Goal: Transaction & Acquisition: Purchase product/service

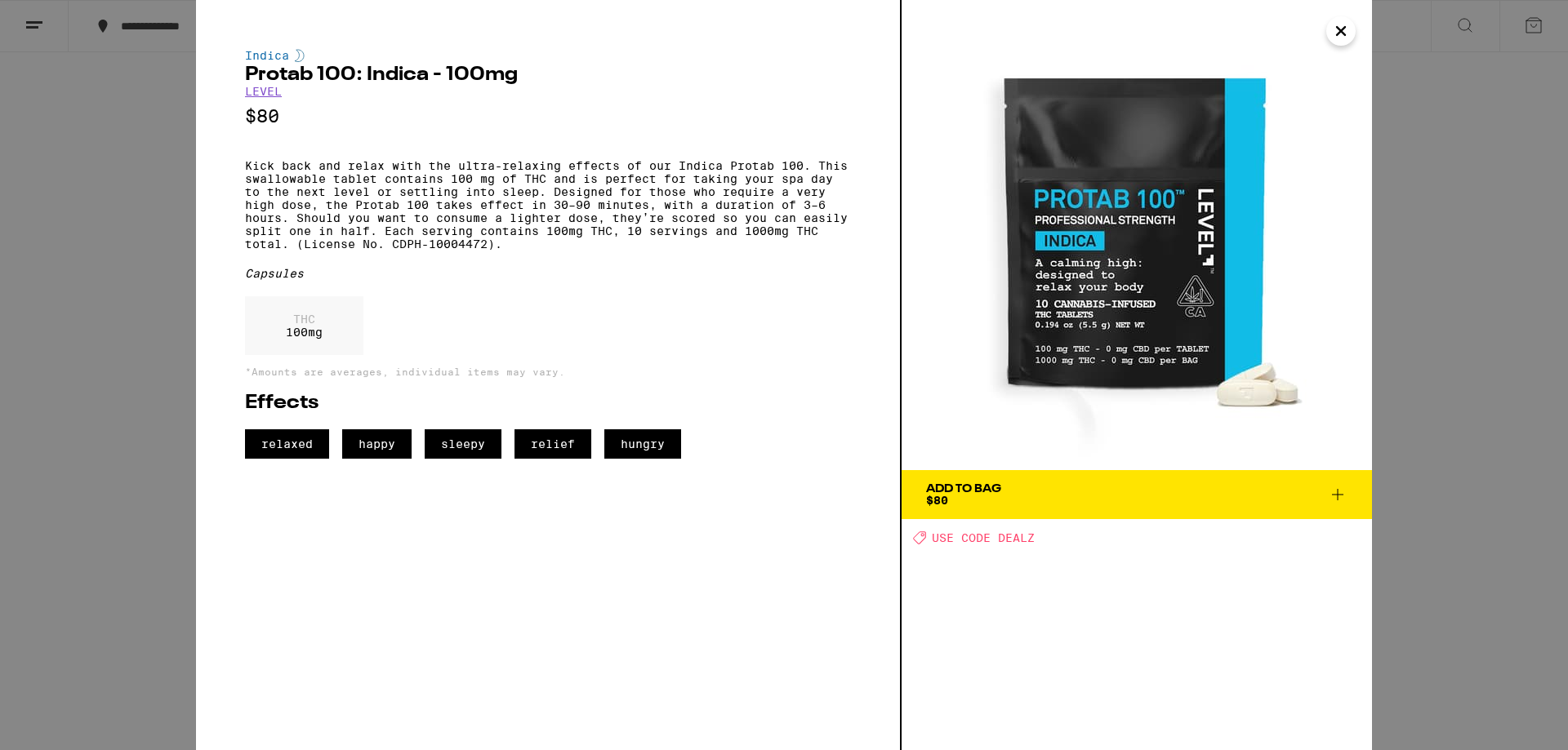
drag, startPoint x: 1247, startPoint y: 506, endPoint x: 1350, endPoint y: 494, distance: 103.7
click at [1242, 504] on span "Add To Bag $80" at bounding box center [1137, 494] width 421 height 23
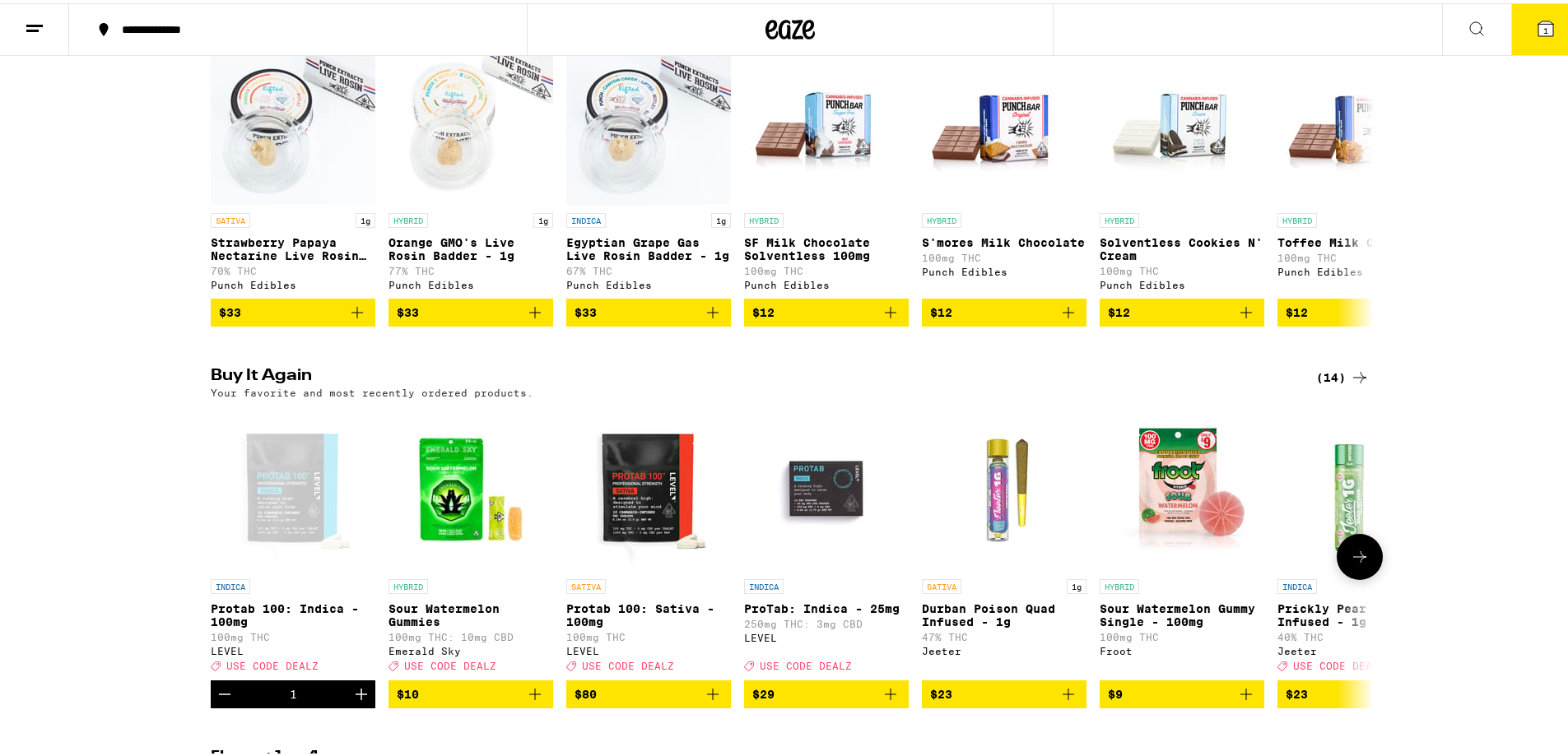
click at [352, 701] on icon "Increment" at bounding box center [362, 691] width 20 height 20
click at [707, 697] on icon "Add to bag" at bounding box center [712, 690] width 11 height 11
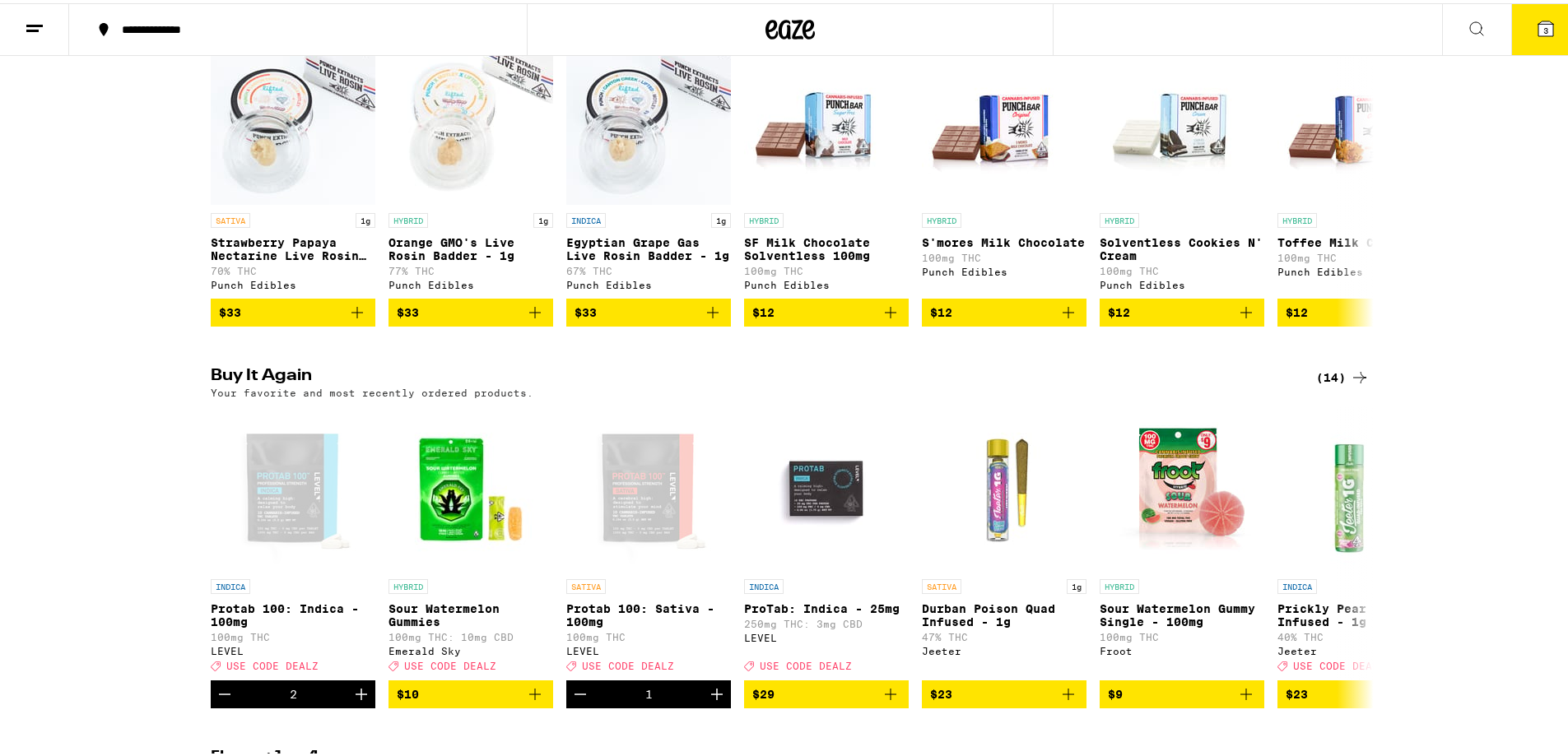
click at [1515, 24] on button "3" at bounding box center [1545, 26] width 69 height 51
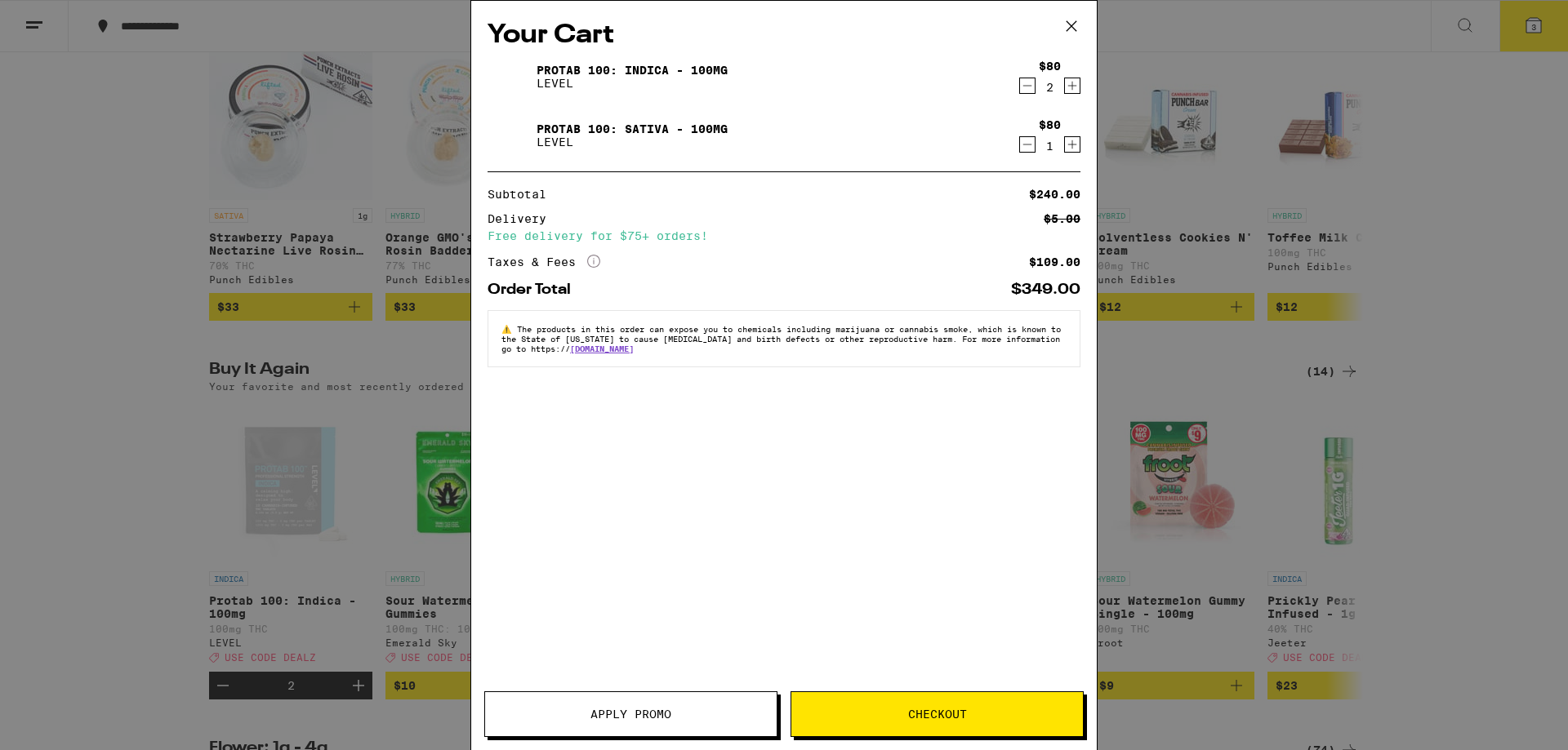
click at [1024, 90] on icon "Decrement" at bounding box center [1027, 85] width 15 height 20
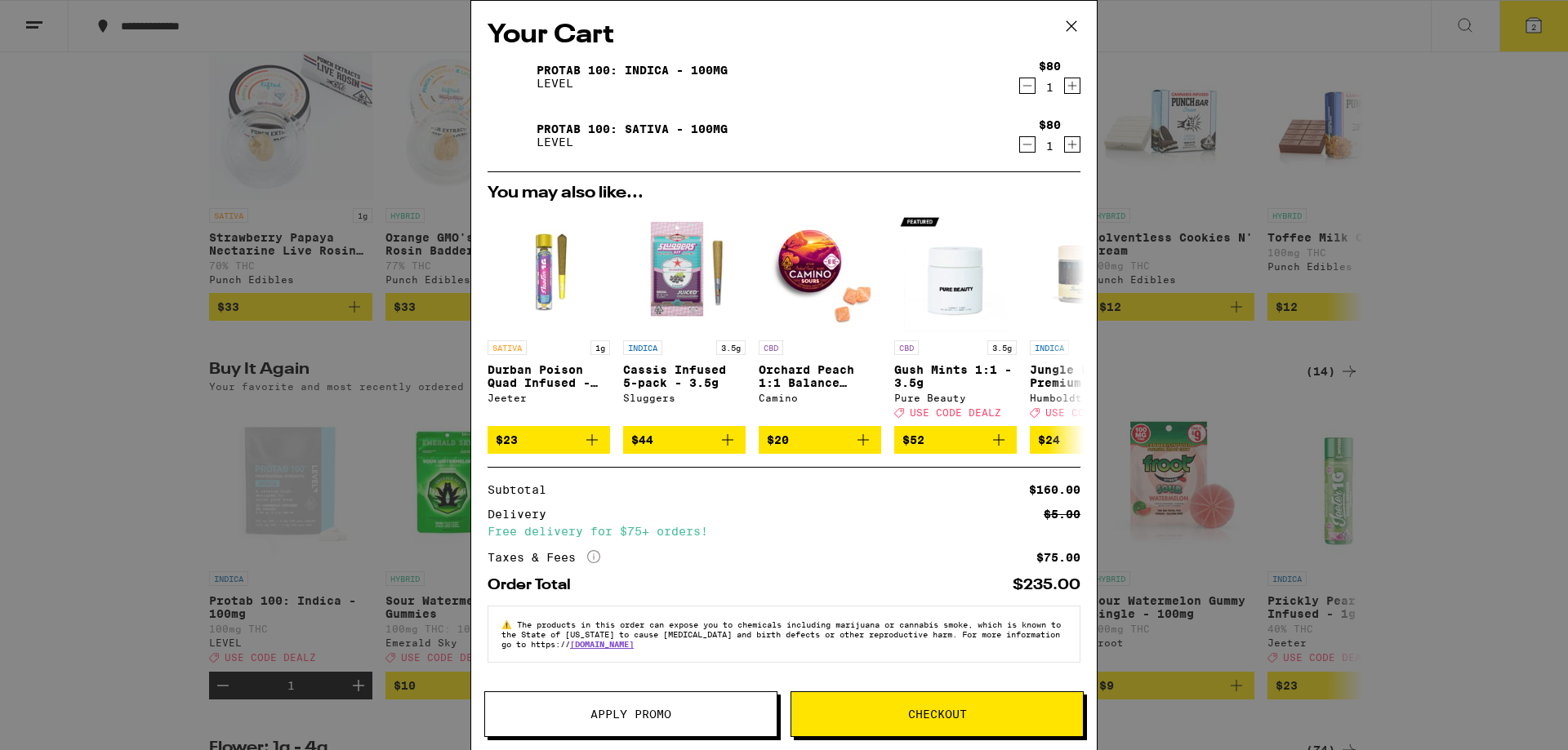
click at [637, 713] on span "Apply Promo" at bounding box center [630, 713] width 81 height 11
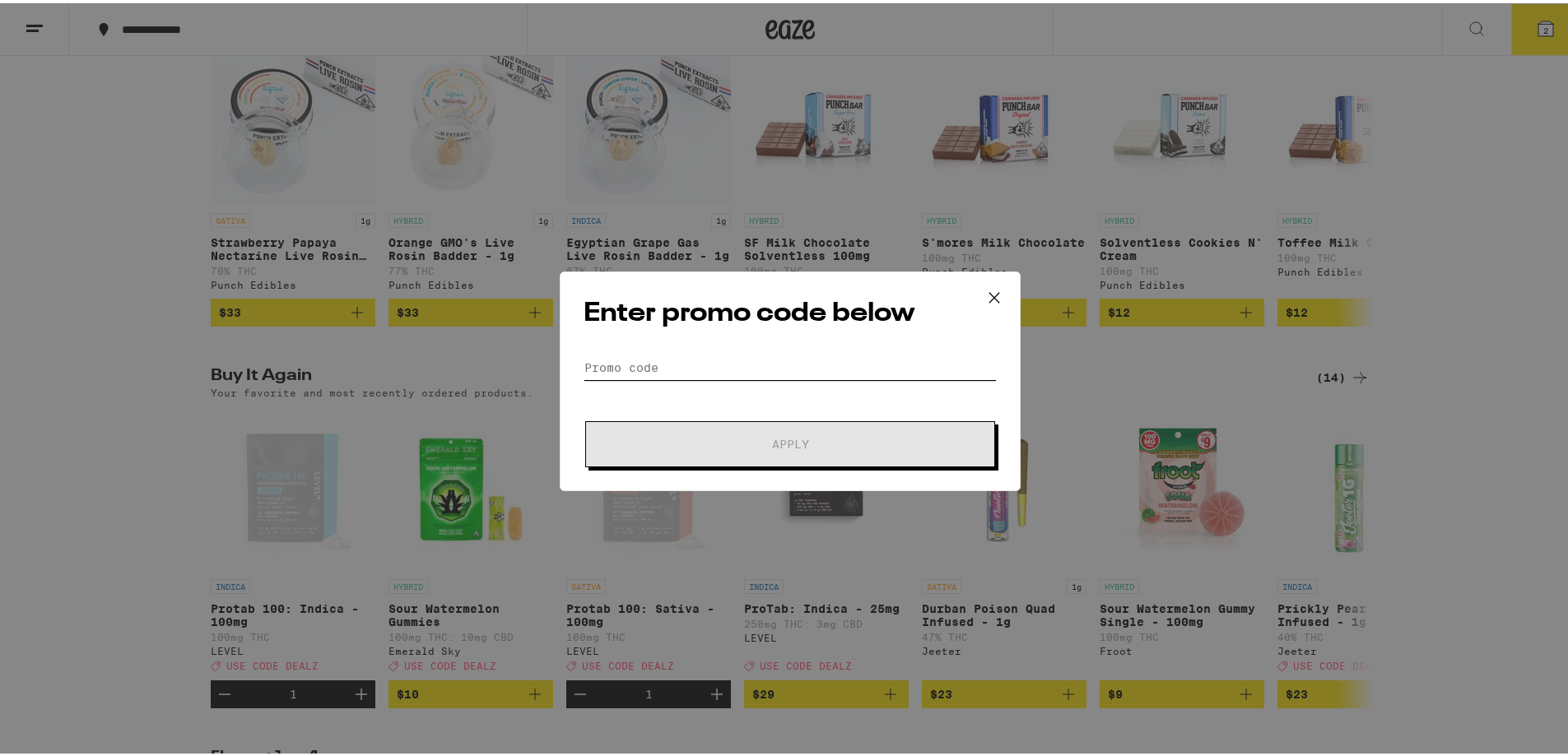
click at [685, 364] on input "Promo Code" at bounding box center [790, 364] width 413 height 25
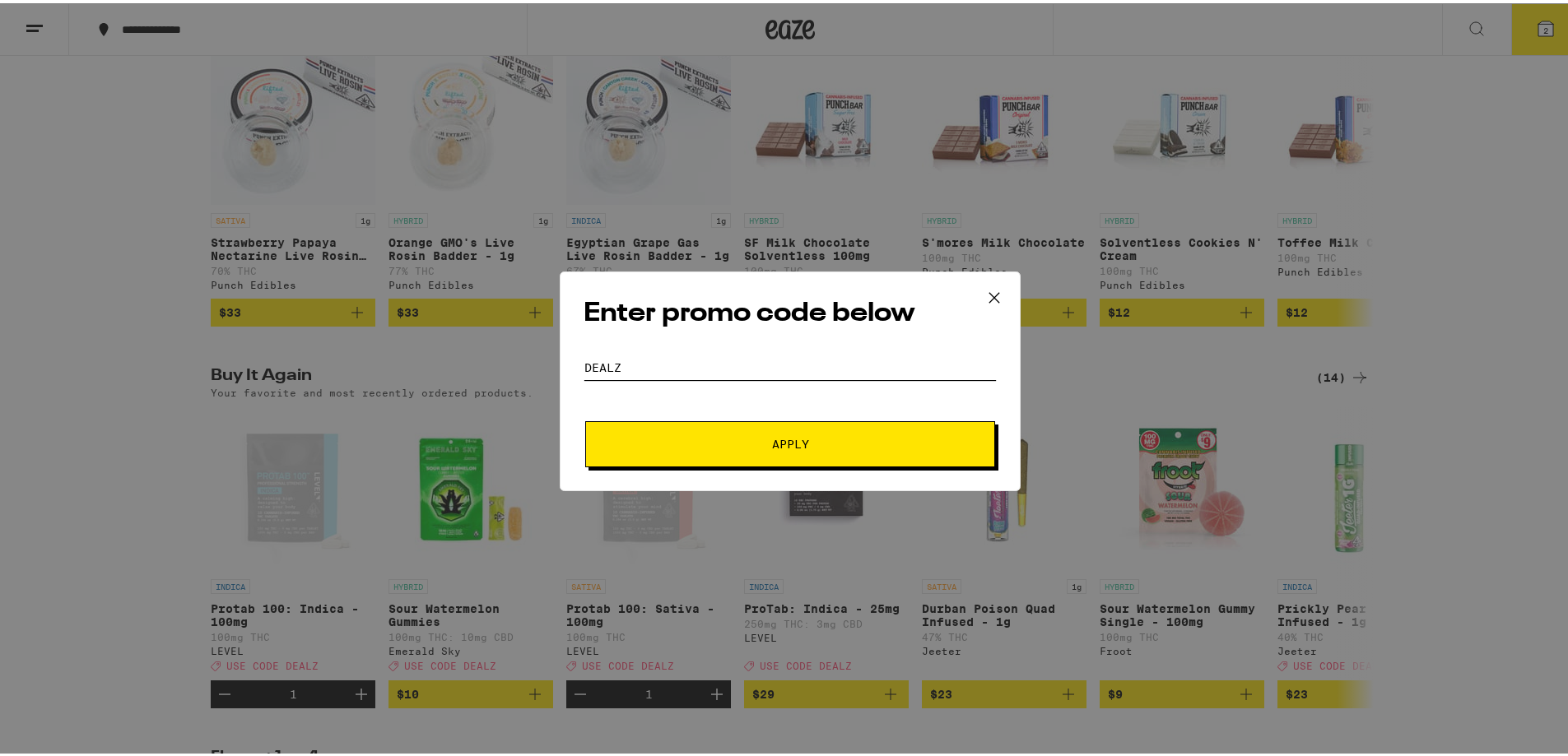
type input "dealz"
click at [877, 426] on button "Apply" at bounding box center [790, 441] width 410 height 46
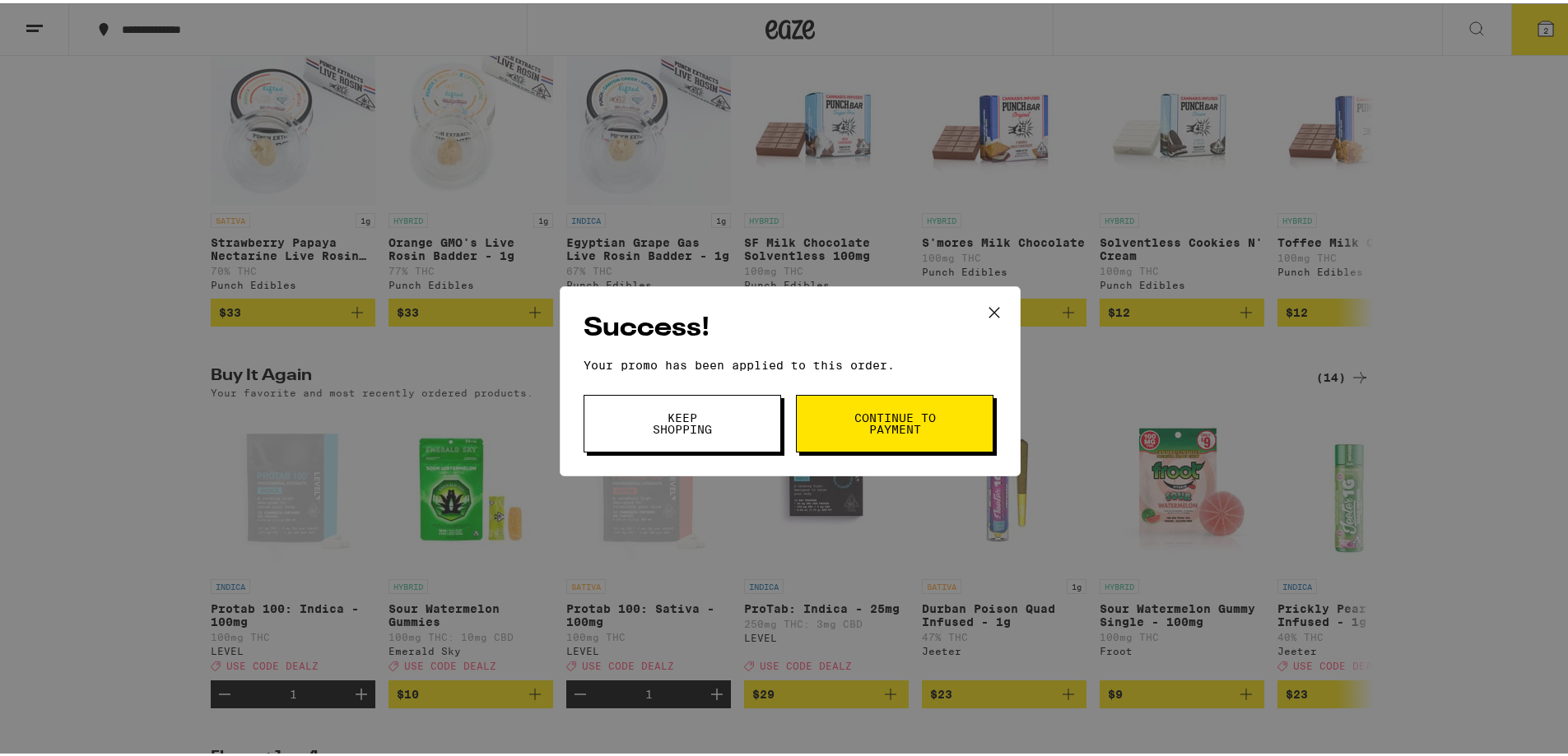
click at [870, 419] on span "Continue to payment" at bounding box center [895, 420] width 84 height 23
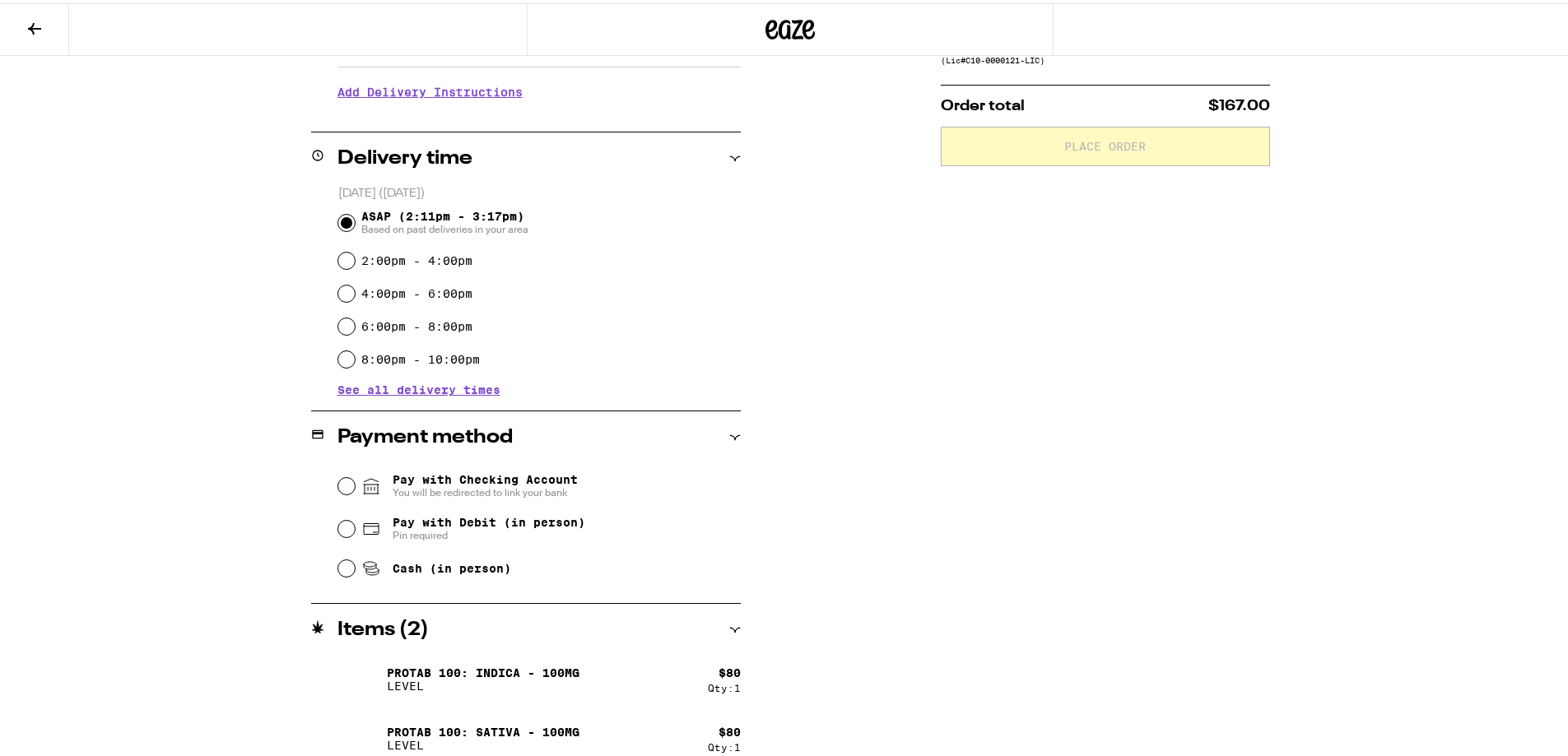
scroll to position [346, 0]
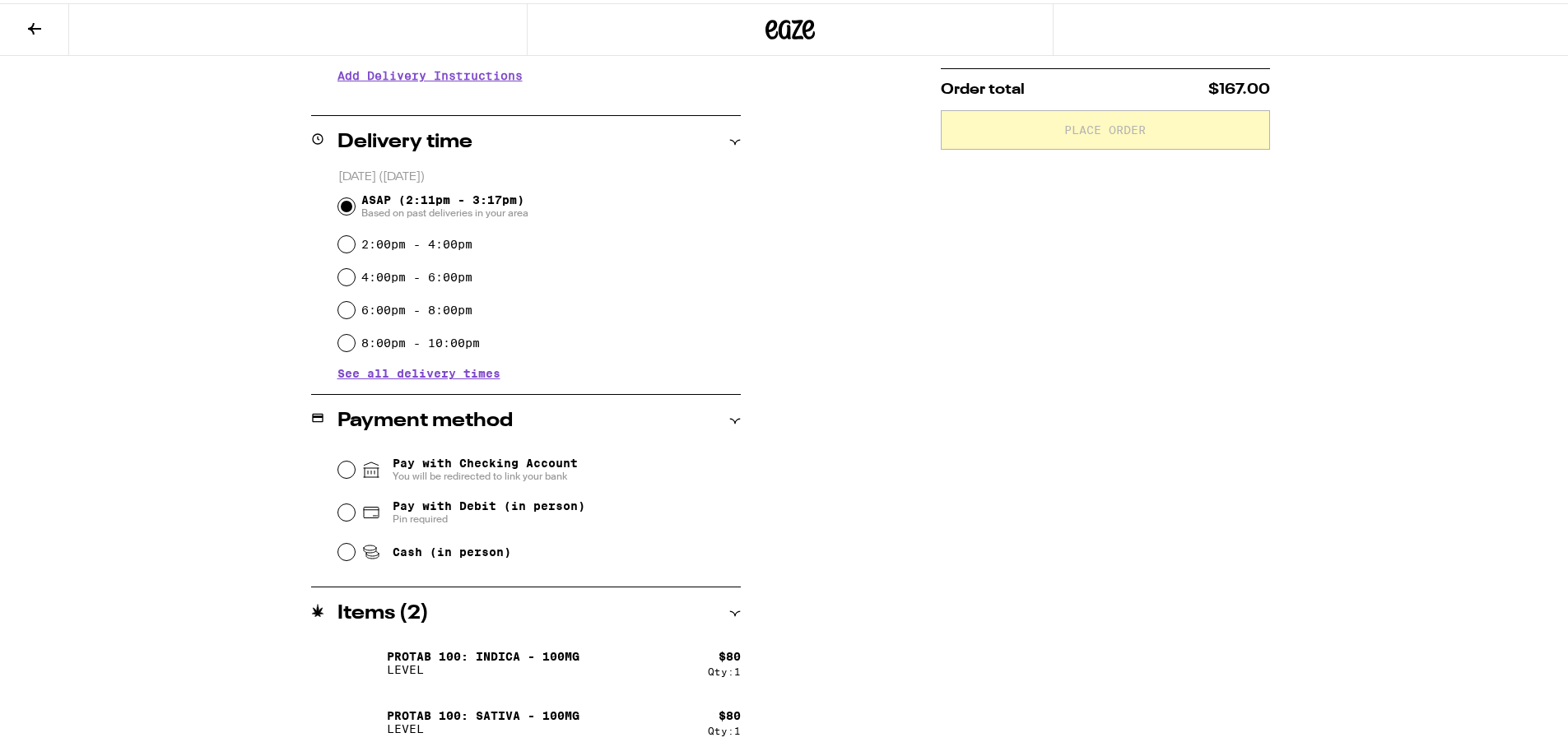
click at [482, 543] on div "Cash (in person)" at bounding box center [540, 548] width 403 height 36
click at [482, 539] on div "Cash (in person)" at bounding box center [540, 548] width 403 height 36
click at [470, 551] on span "Cash (in person)" at bounding box center [451, 548] width 118 height 13
click at [469, 551] on span "Cash (in person)" at bounding box center [451, 548] width 118 height 13
click at [354, 551] on input "Cash (in person)" at bounding box center [347, 548] width 17 height 17
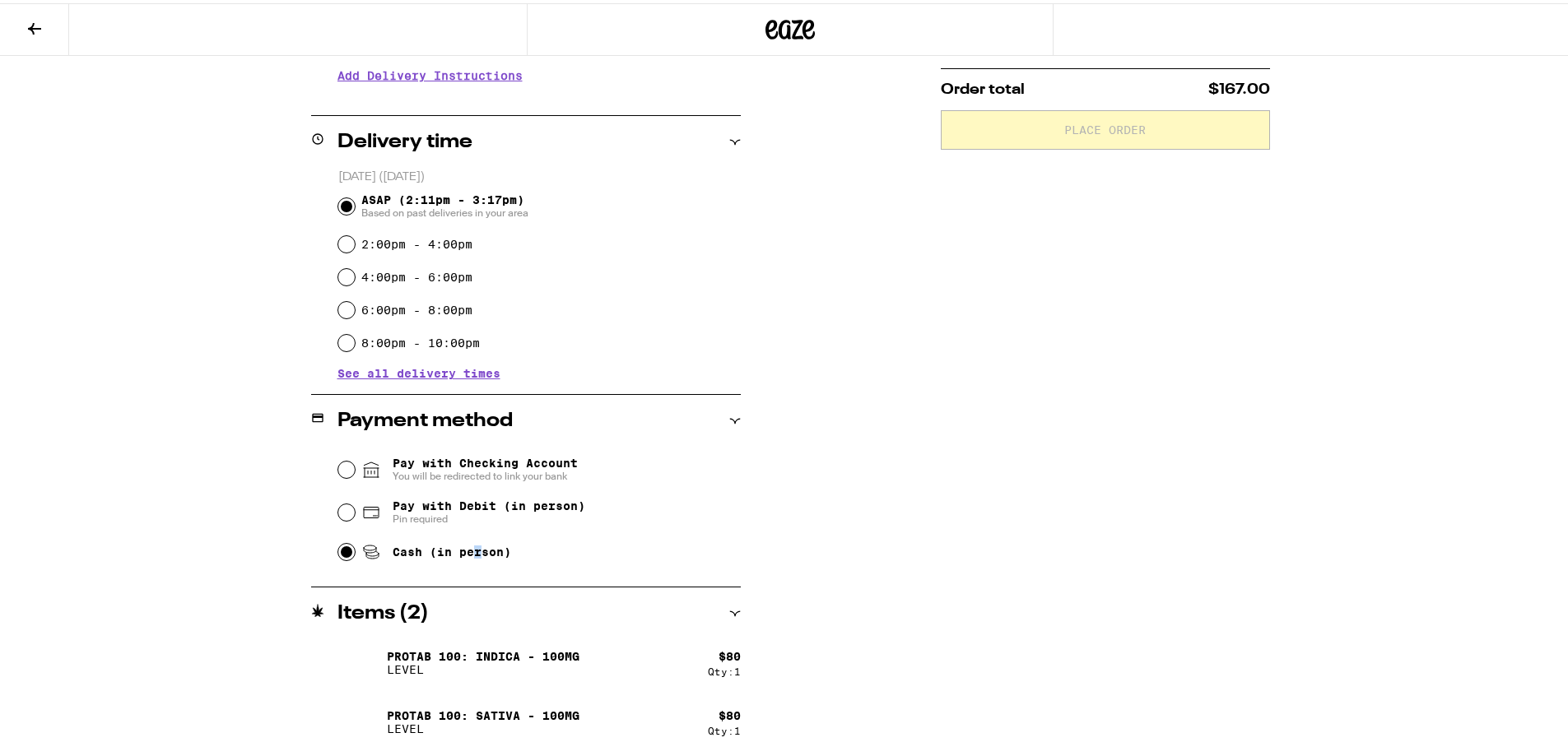
radio input "true"
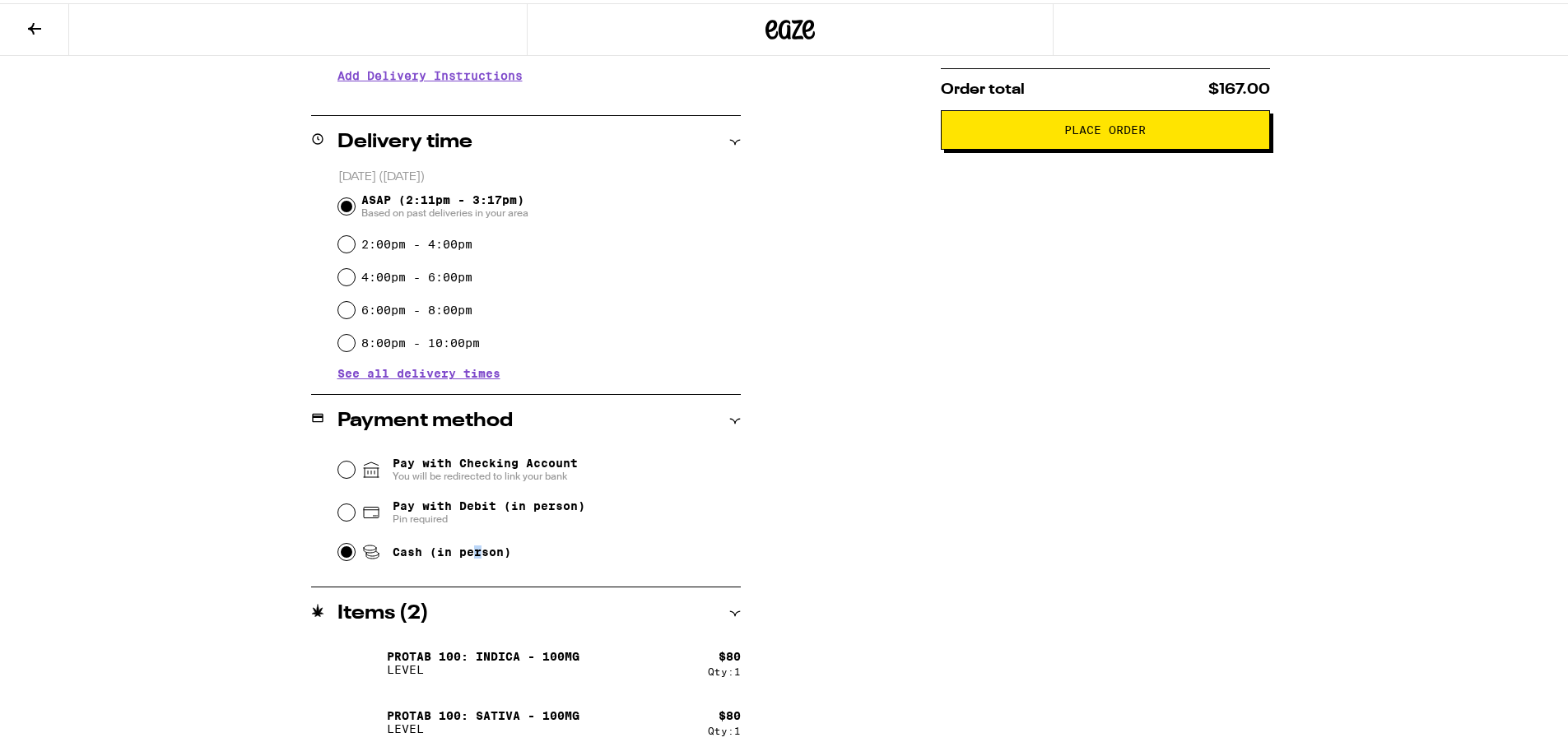
click at [1128, 113] on button "Place Order" at bounding box center [1105, 126] width 329 height 39
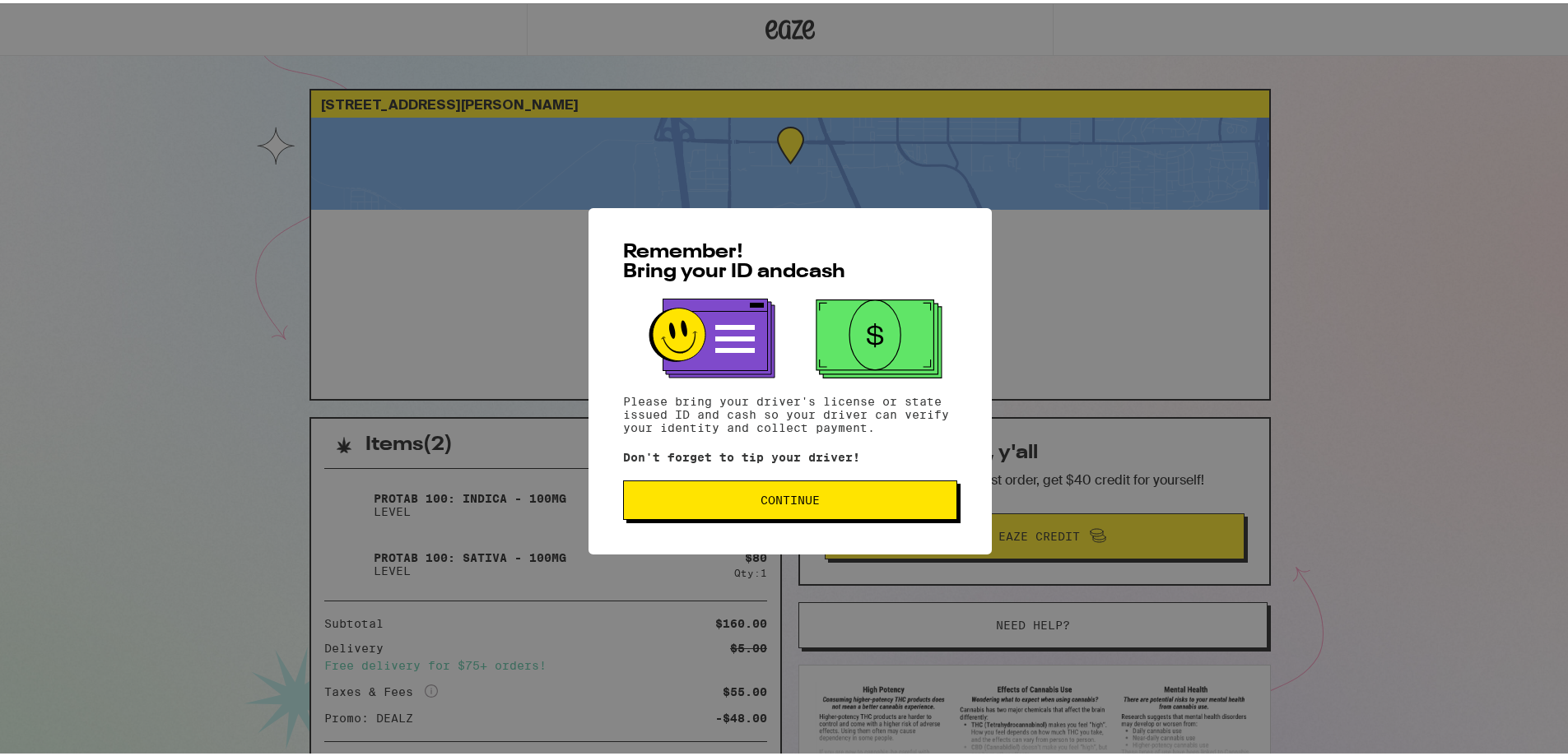
drag, startPoint x: 745, startPoint y: 554, endPoint x: 751, endPoint y: 534, distance: 20.9
click at [745, 549] on div "Remember! Bring your ID and cash Please bring your driver's license or state is…" at bounding box center [790, 378] width 1580 height 756
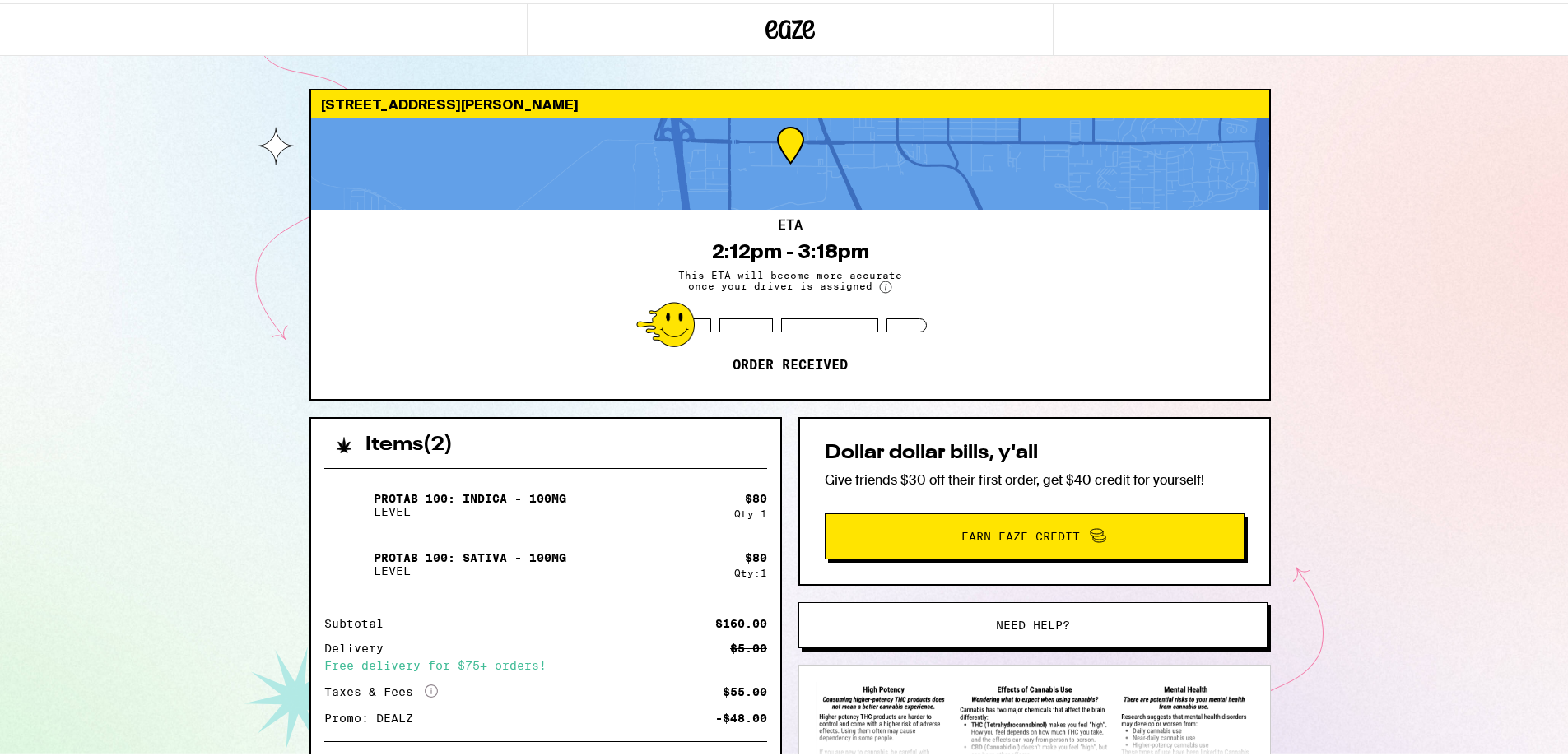
click at [763, 510] on div "Remember! Bring your ID and cash Please bring your driver's license or state is…" at bounding box center [790, 378] width 1580 height 756
